Goal: Information Seeking & Learning: Learn about a topic

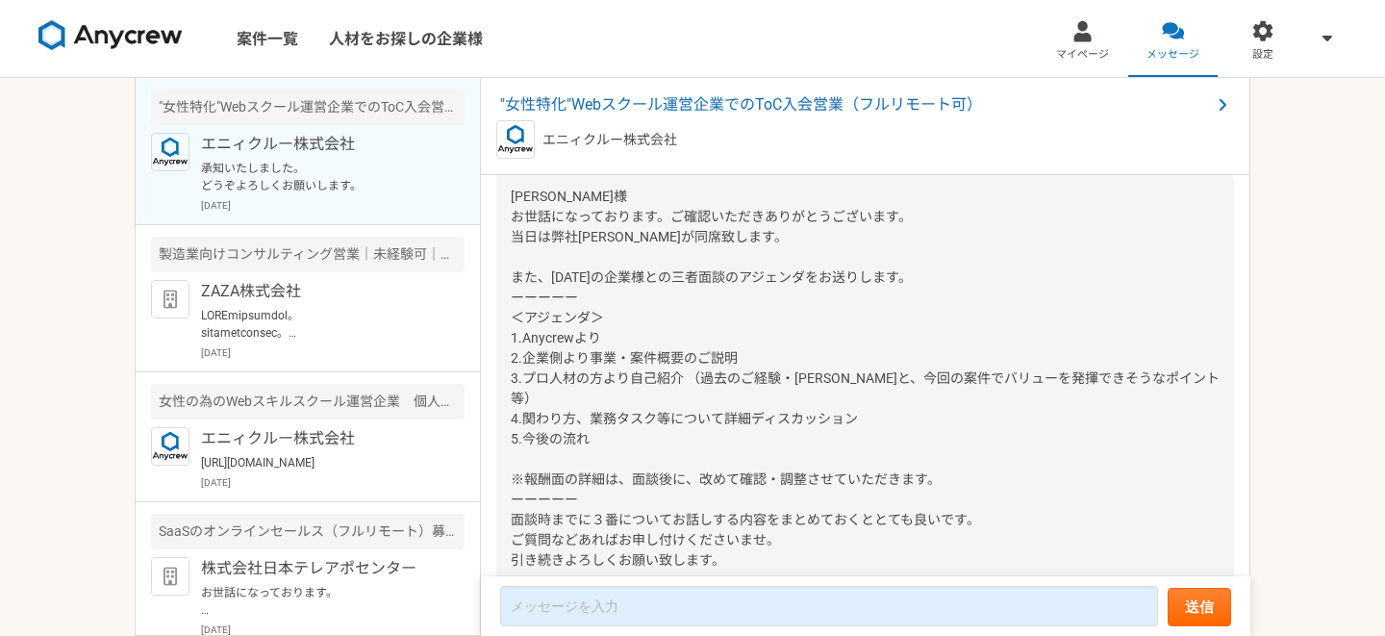
scroll to position [1475, 0]
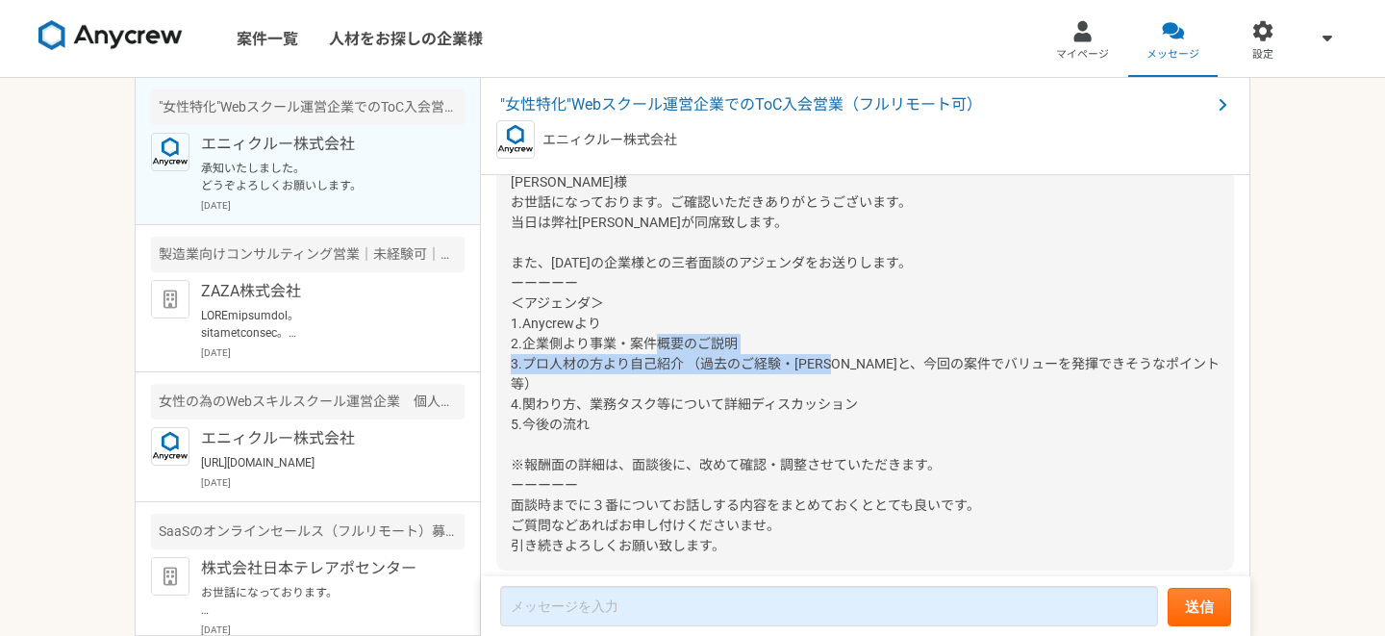
drag, startPoint x: 702, startPoint y: 418, endPoint x: 1168, endPoint y: 423, distance: 465.5
click at [1168, 423] on span "[PERSON_NAME]様 お世話になっております。ご確認いただきありがとうございます。 当日は弊社[PERSON_NAME]が同席致します。 また、[DA…" at bounding box center [865, 363] width 709 height 379
copy span "過去のご経験・[PERSON_NAME]と、今回の案件でバリューを発揮できそうなポイント等"
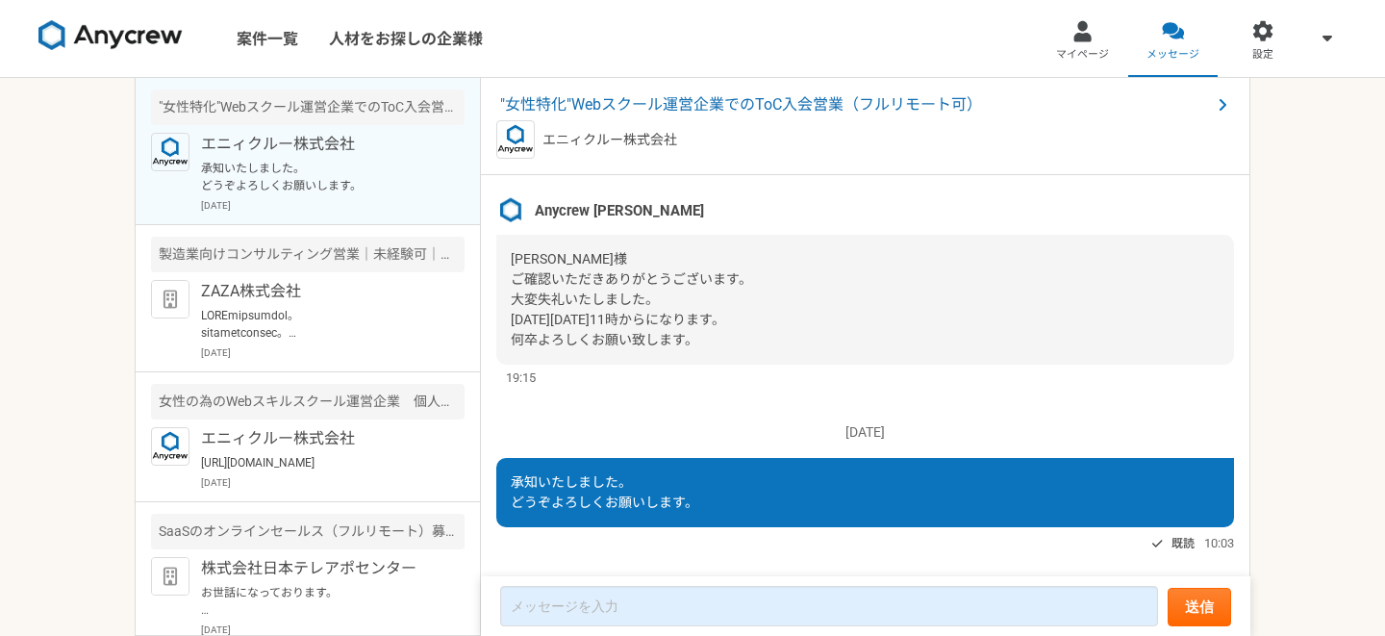
scroll to position [2196, 0]
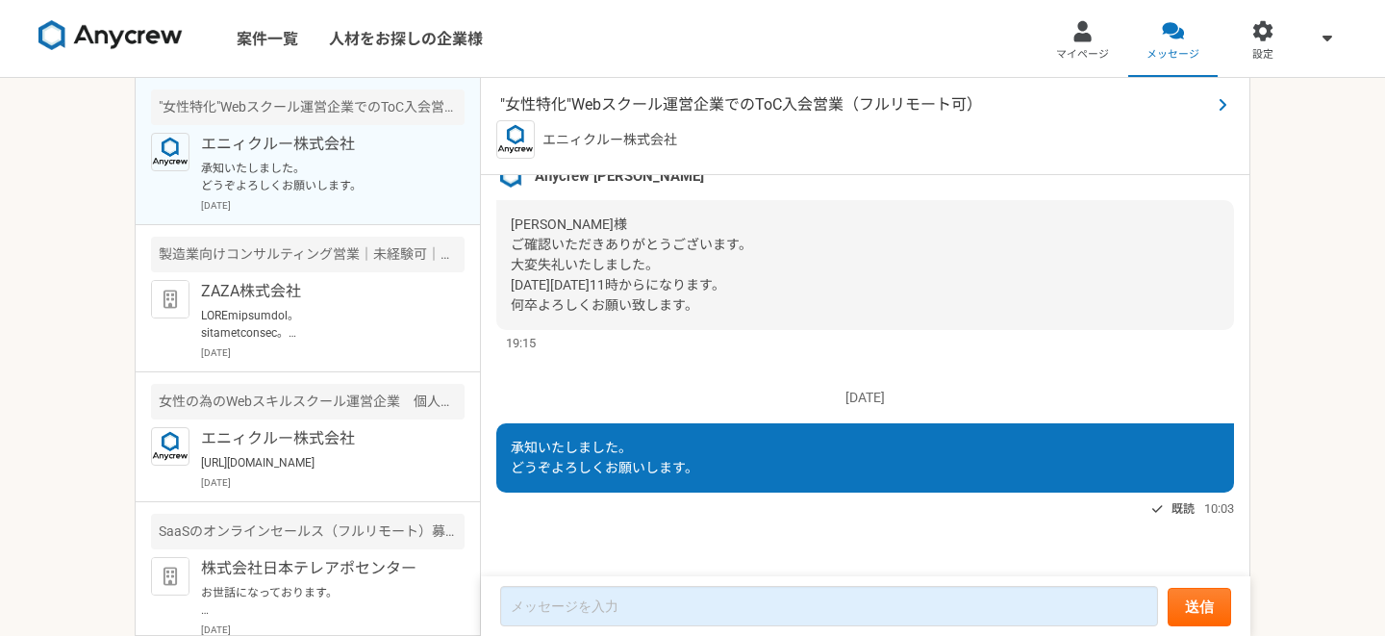
click at [695, 107] on span ""女性特化"Webスクール運営企業でのToC入会営業（フルリモート可）" at bounding box center [855, 104] width 711 height 23
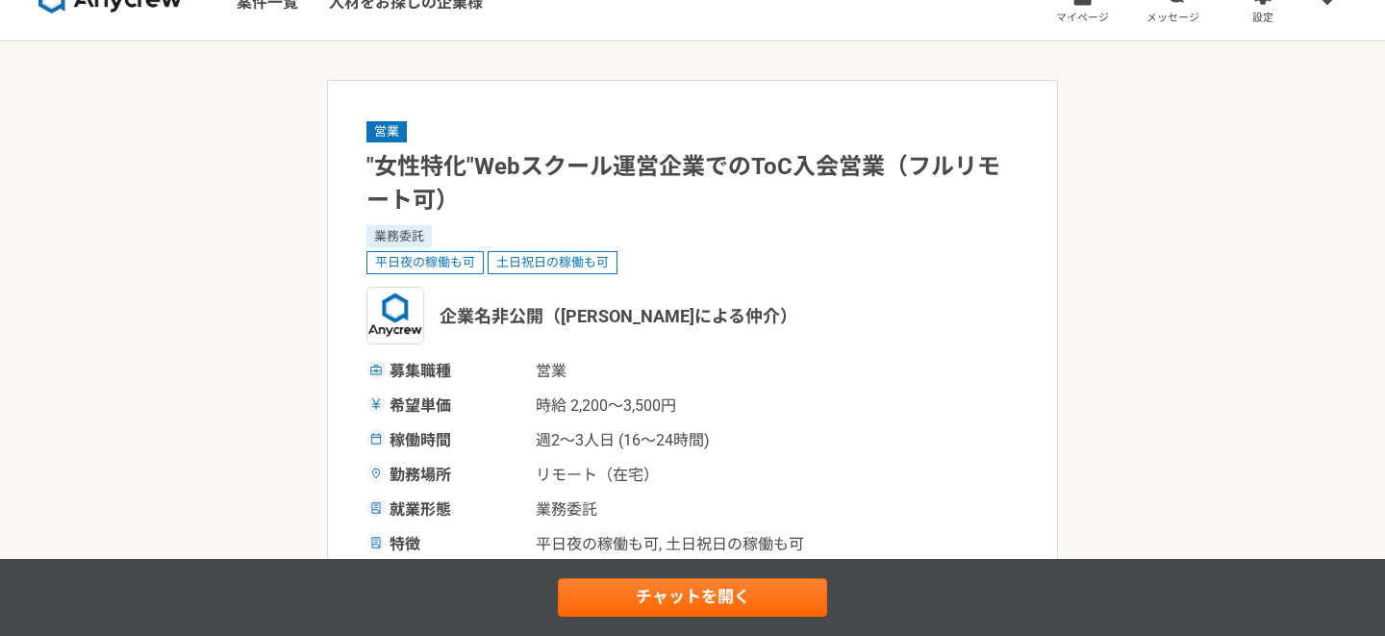
scroll to position [38, 0]
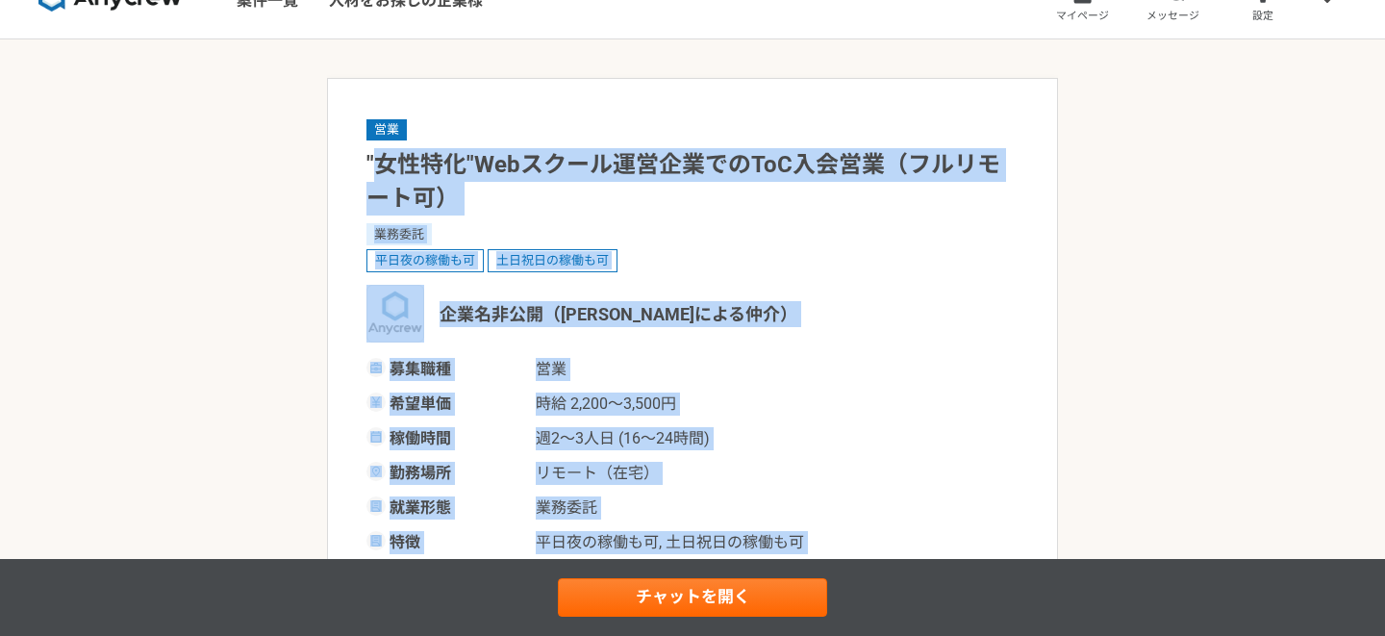
drag, startPoint x: 376, startPoint y: 176, endPoint x: 391, endPoint y: 577, distance: 401.3
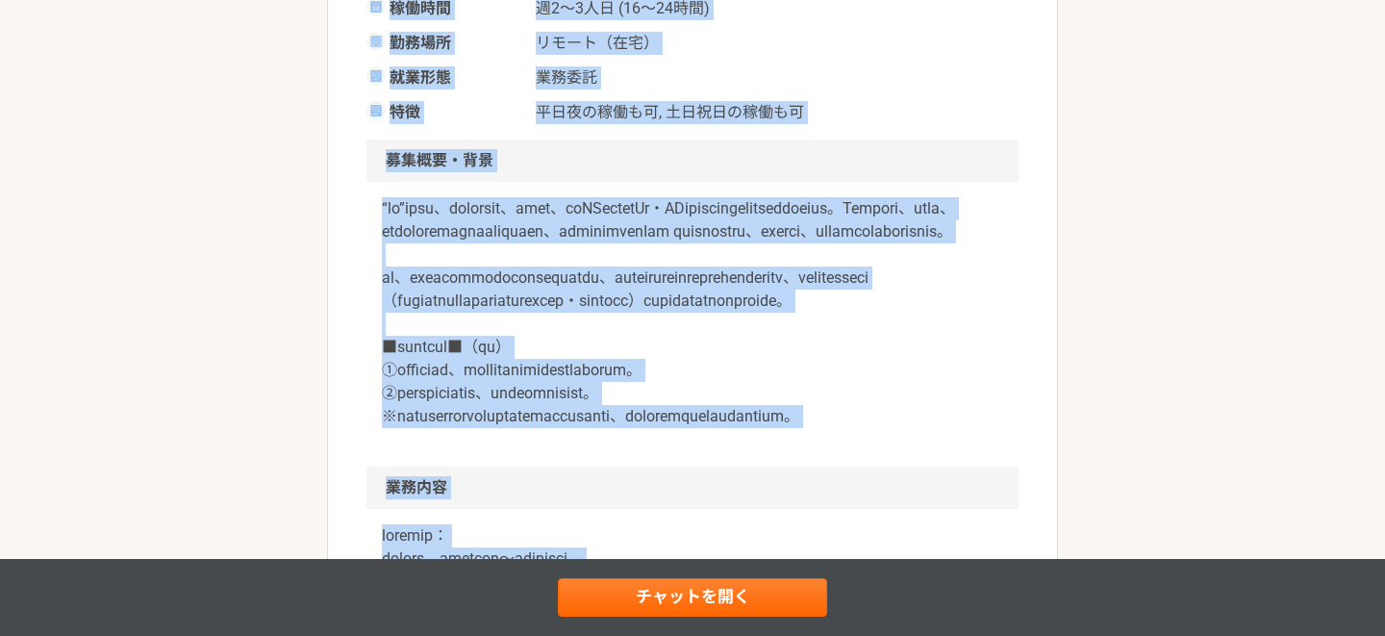
scroll to position [571, 0]
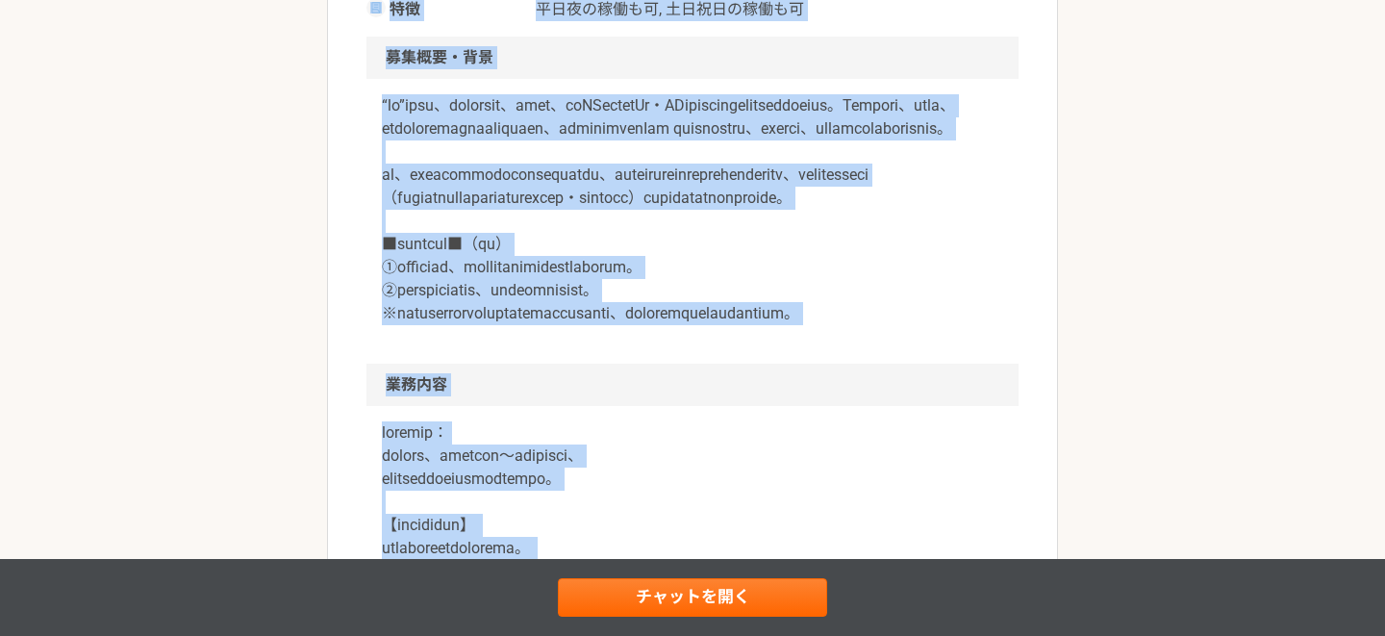
click at [593, 235] on p at bounding box center [692, 209] width 621 height 231
drag, startPoint x: 355, startPoint y: 102, endPoint x: 365, endPoint y: 569, distance: 467.5
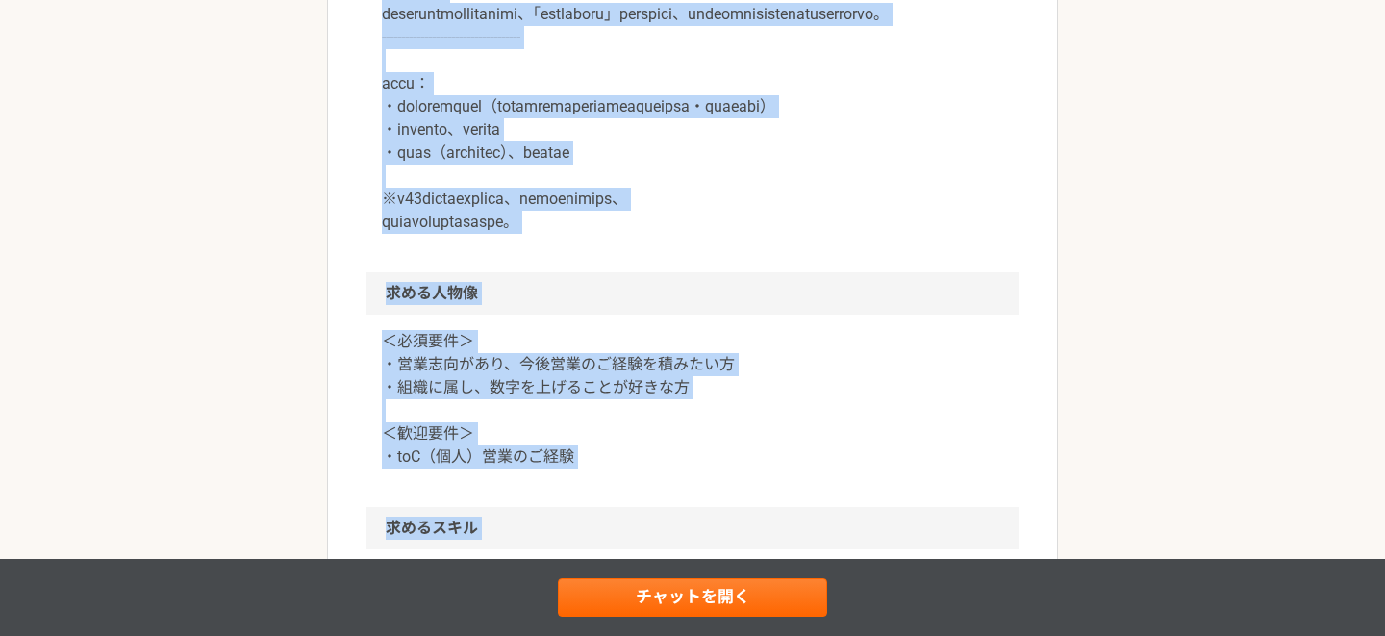
scroll to position [1471, 0]
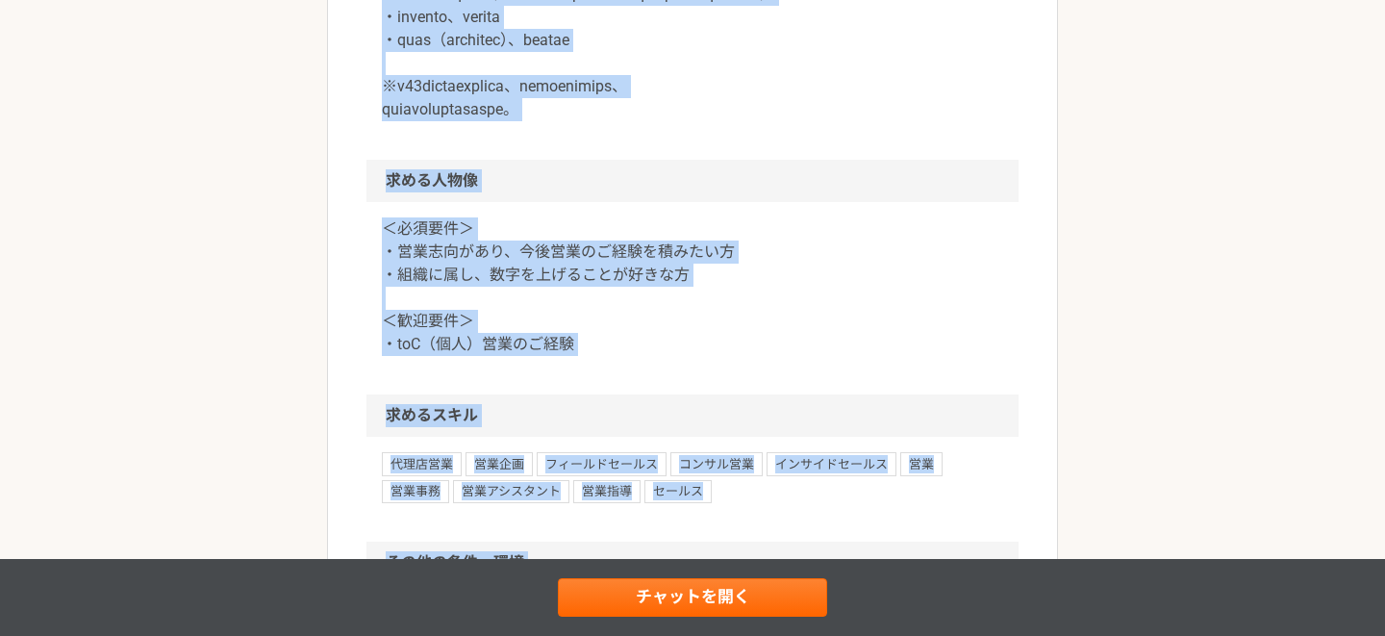
click at [591, 202] on h2 "求める人物像" at bounding box center [692, 181] width 652 height 42
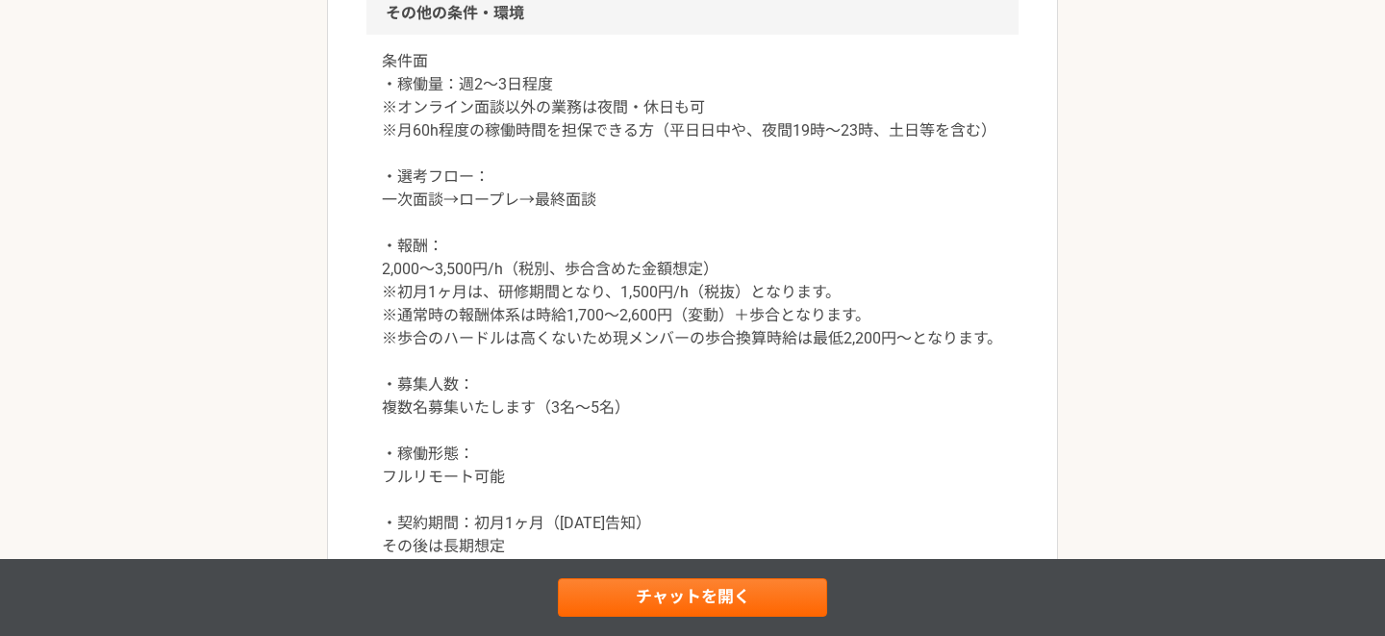
scroll to position [2302, 0]
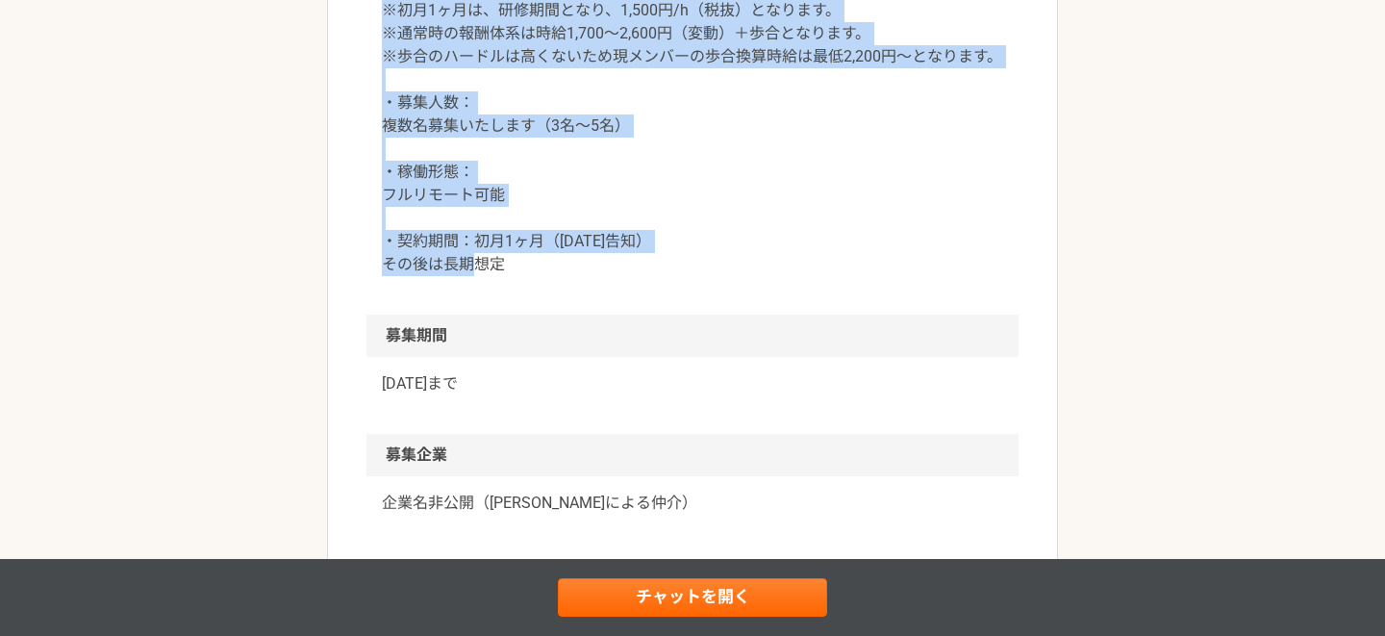
drag, startPoint x: 618, startPoint y: 451, endPoint x: 364, endPoint y: 35, distance: 488.2
drag, startPoint x: 364, startPoint y: 35, endPoint x: 324, endPoint y: 247, distance: 216.2
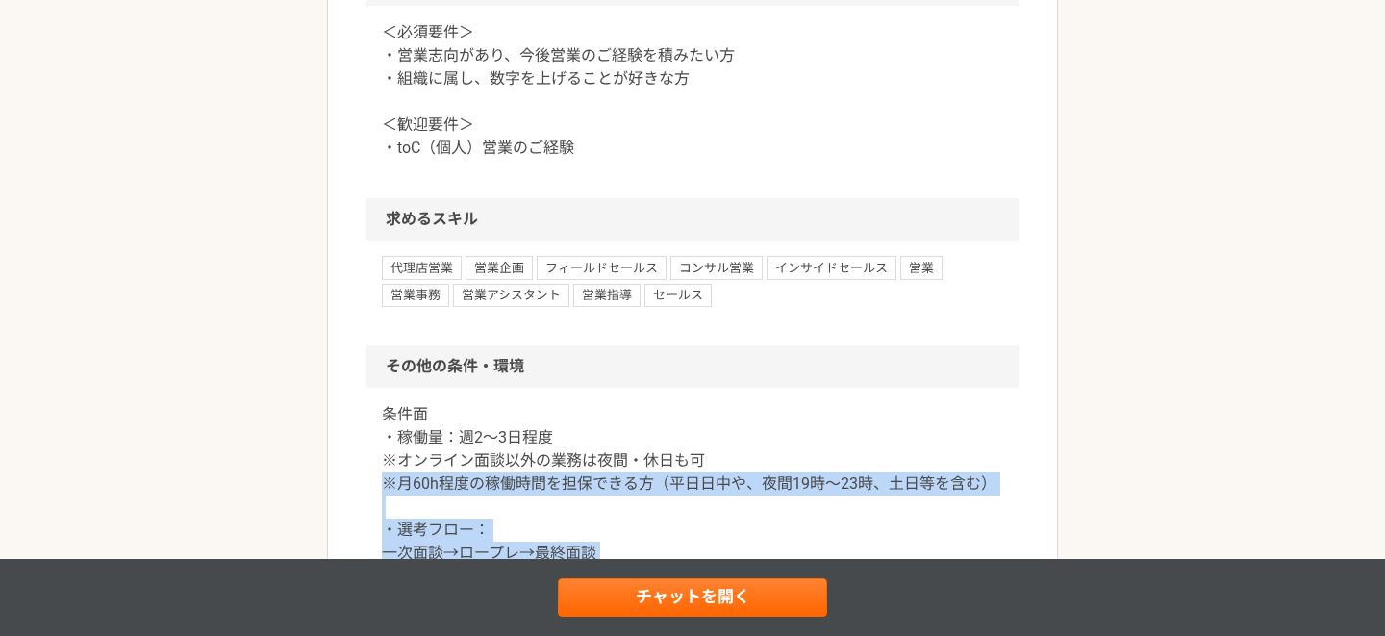
scroll to position [1464, 0]
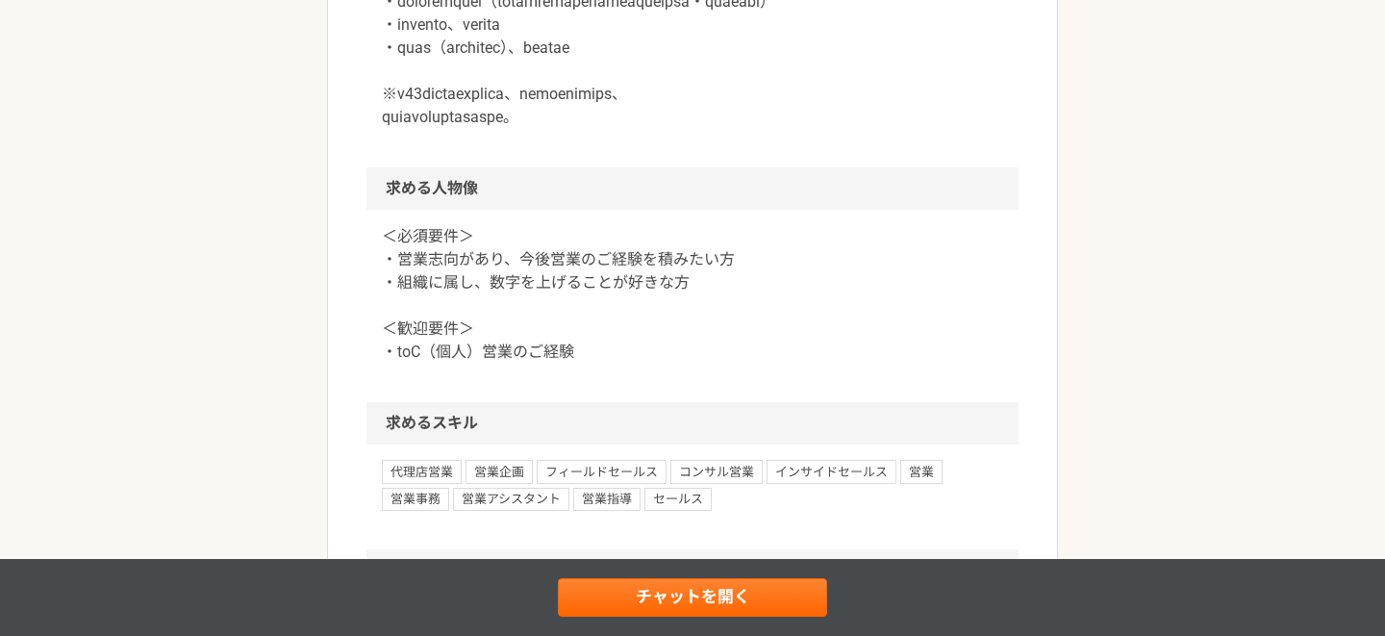
click at [332, 237] on article "営業 "女性特化"Webスクール運営企業でのToC入会営業（フルリモート可） 業務委託 平日夜の稼働も可 土日祝日の稼働も可 企業名非公開（エニィクルーによる…" at bounding box center [692, 73] width 731 height 2840
copy div "lore ipsumdolor sitam 2 conse ad el "sedd"EiusmodtemporInCidid（utlabor） etdo ma…"
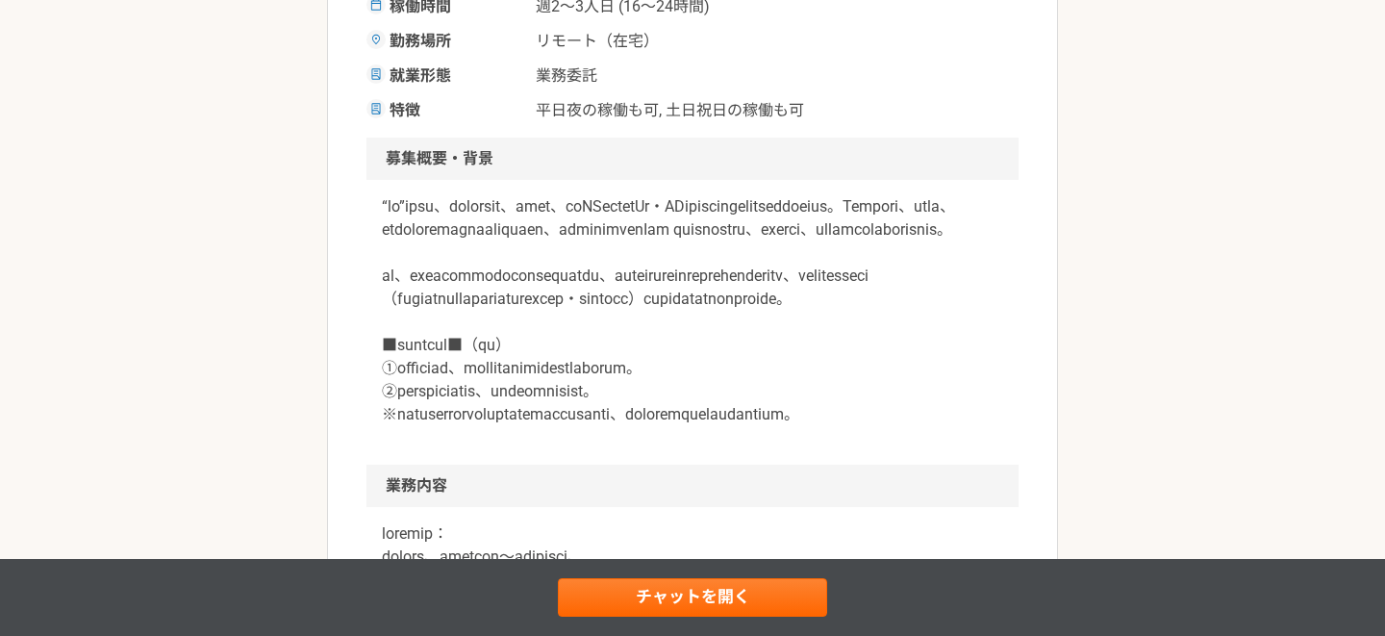
scroll to position [456, 0]
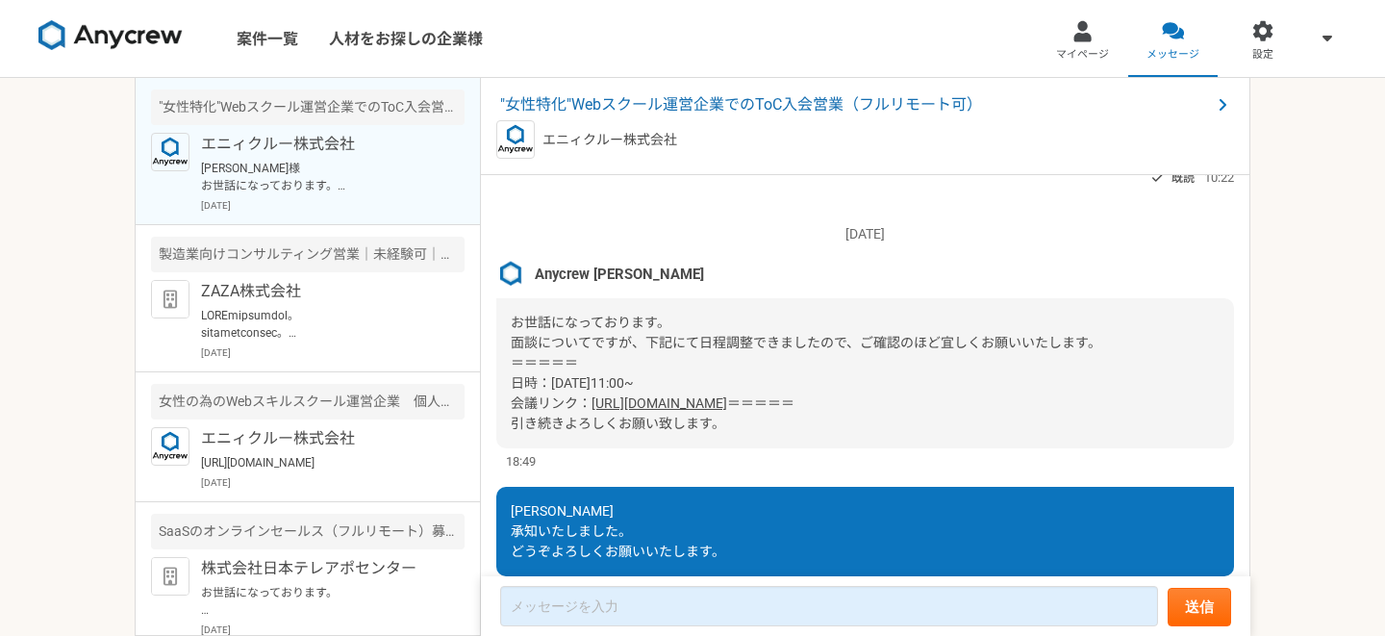
scroll to position [580, 0]
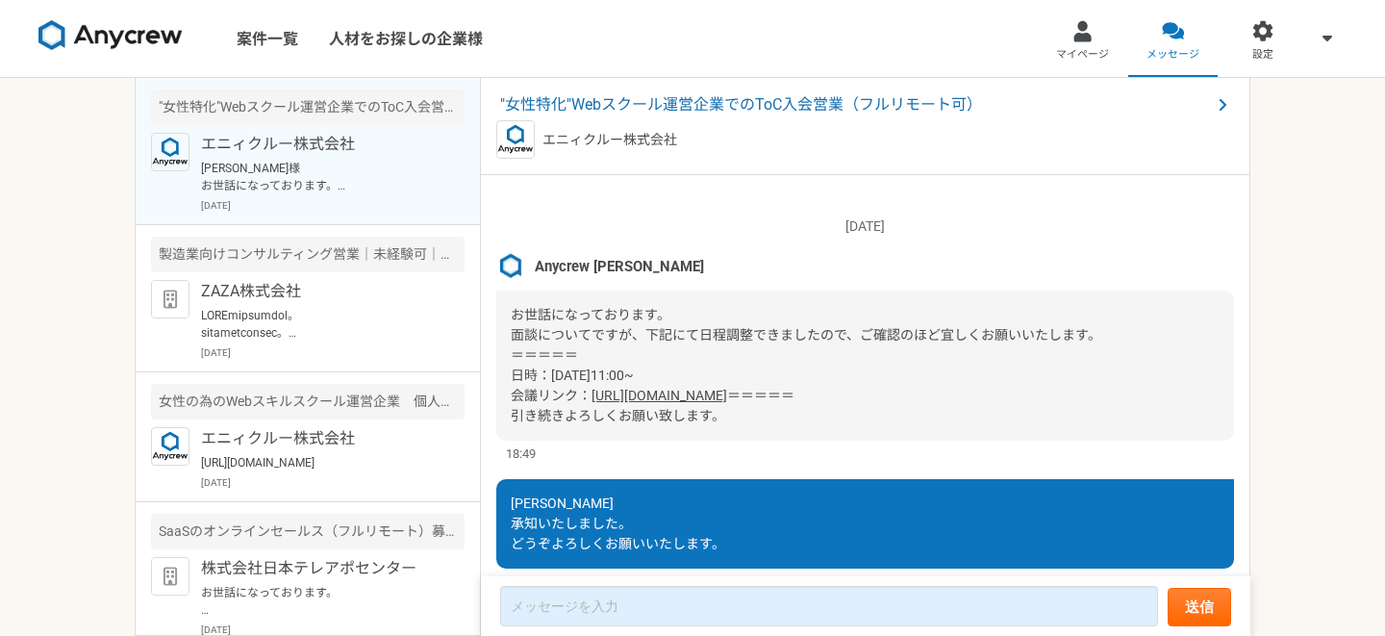
click at [694, 403] on link "[URL][DOMAIN_NAME]" at bounding box center [659, 395] width 136 height 15
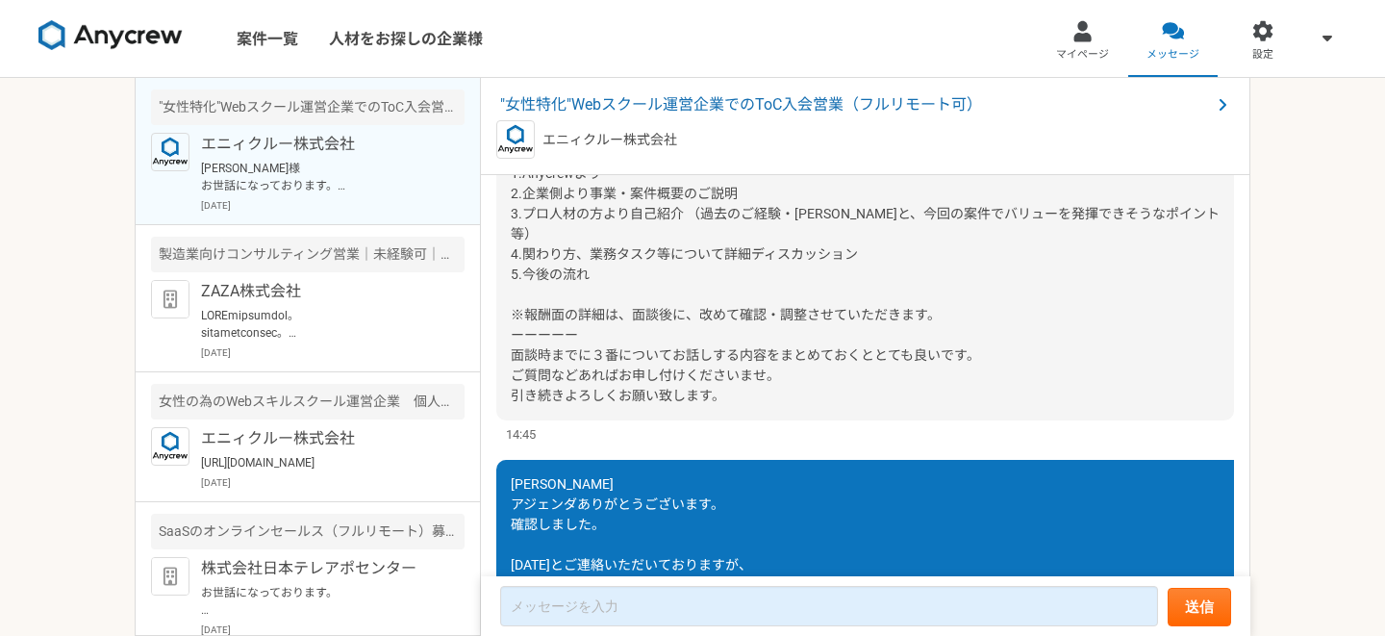
scroll to position [2649, 0]
